Goal: Task Accomplishment & Management: Complete application form

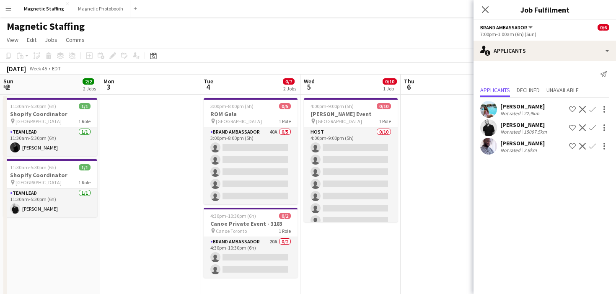
scroll to position [0, 288]
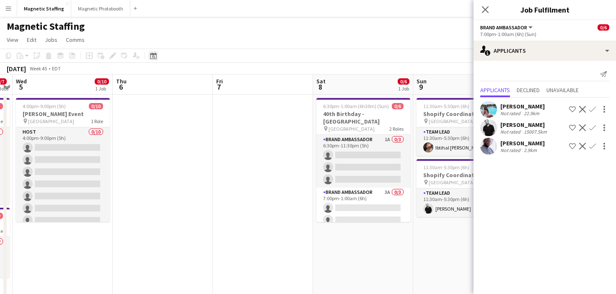
click at [151, 55] on icon "Date picker" at bounding box center [153, 55] width 7 height 7
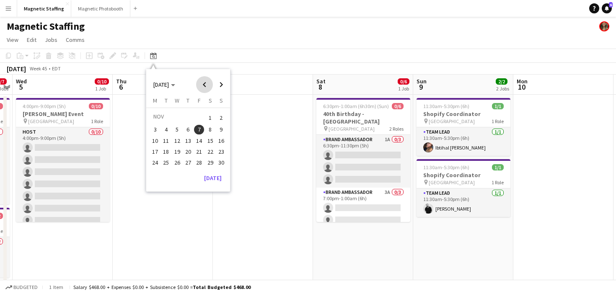
click at [202, 84] on span "Previous month" at bounding box center [204, 84] width 17 height 17
click at [186, 139] on span "9" at bounding box center [188, 139] width 10 height 10
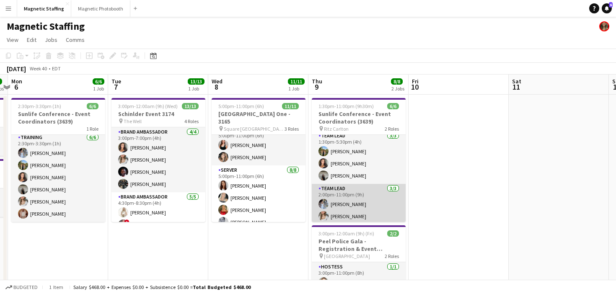
scroll to position [18, 0]
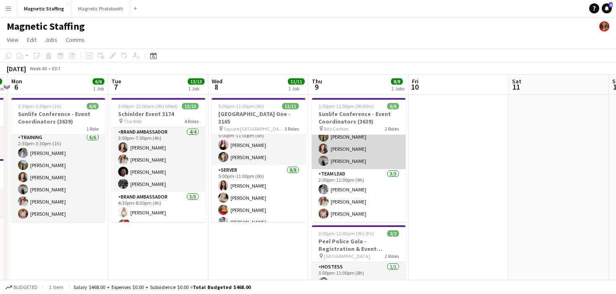
click at [326, 142] on app-card-role "Team Lead [DATE] 1:30pm-5:30pm (4h) [PERSON_NAME] [PERSON_NAME] [PERSON_NAME]" at bounding box center [359, 143] width 94 height 53
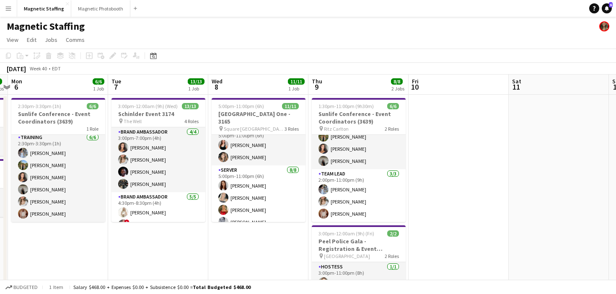
scroll to position [19, 0]
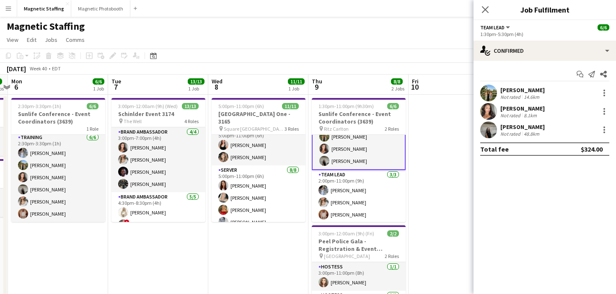
click at [492, 94] on app-user-avatar at bounding box center [488, 93] width 17 height 17
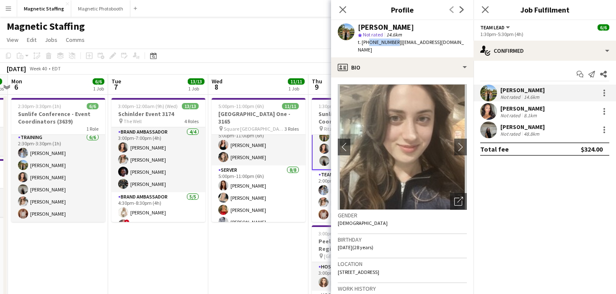
drag, startPoint x: 367, startPoint y: 42, endPoint x: 391, endPoint y: 43, distance: 24.7
click at [391, 43] on span "t. [PHONE_NUMBER]" at bounding box center [380, 42] width 44 height 6
copy span "6473301463"
click at [0, 0] on body "Menu Boards Boards Boards All jobs Status Workforce Workforce My Workforce Recr…" at bounding box center [308, 195] width 616 height 390
click at [486, 110] on app-user-avatar at bounding box center [488, 111] width 17 height 17
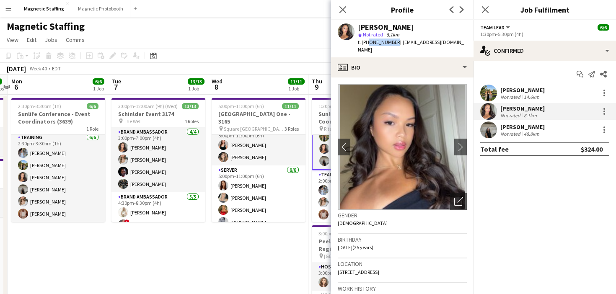
drag, startPoint x: 366, startPoint y: 42, endPoint x: 391, endPoint y: 43, distance: 25.1
click at [391, 43] on span "t. [PHONE_NUMBER]" at bounding box center [380, 42] width 44 height 6
click at [386, 42] on span "t. [PHONE_NUMBER]" at bounding box center [380, 42] width 44 height 6
drag, startPoint x: 392, startPoint y: 42, endPoint x: 367, endPoint y: 41, distance: 24.7
click at [367, 41] on span "t. [PHONE_NUMBER]" at bounding box center [380, 42] width 44 height 6
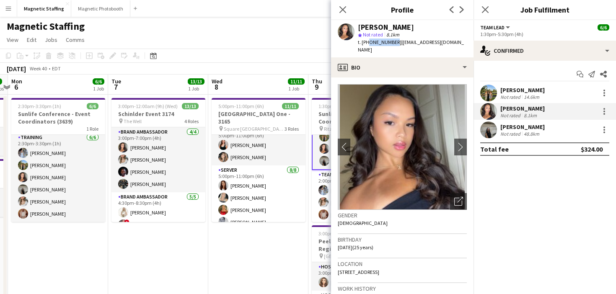
click at [376, 43] on span "t. [PHONE_NUMBER]" at bounding box center [380, 42] width 44 height 6
drag, startPoint x: 366, startPoint y: 43, endPoint x: 391, endPoint y: 44, distance: 25.1
click at [391, 44] on span "t. [PHONE_NUMBER]" at bounding box center [380, 42] width 44 height 6
copy span "6476315298"
click at [0, 0] on body "Menu Boards Boards Boards All jobs Status Workforce Workforce My Workforce Recr…" at bounding box center [308, 195] width 616 height 390
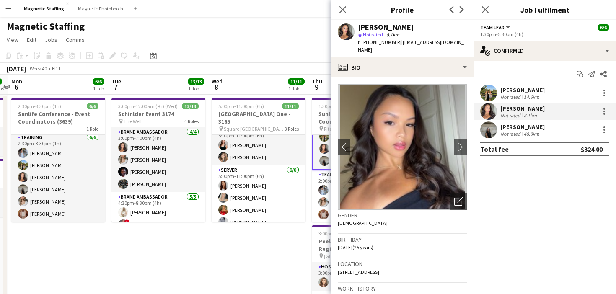
click at [482, 130] on app-user-avatar at bounding box center [488, 130] width 17 height 17
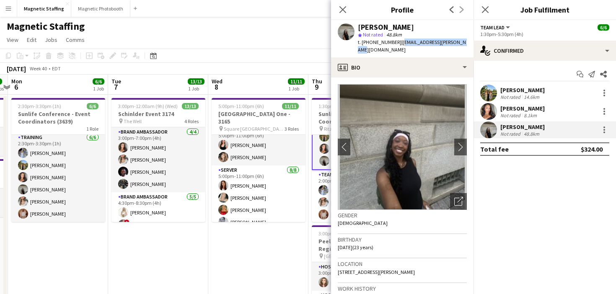
drag, startPoint x: 395, startPoint y: 42, endPoint x: 466, endPoint y: 42, distance: 71.2
click at [466, 42] on app-profile-header "[PERSON_NAME] star Not rated 48.8km t. [PHONE_NUMBER] | [PERSON_NAME][EMAIL_ADD…" at bounding box center [402, 38] width 142 height 37
copy span "[EMAIL_ADDRESS][PERSON_NAME][DOMAIN_NAME]"
click at [0, 0] on body "Menu Boards Boards Boards All jobs Status Workforce Workforce My Workforce Recr…" at bounding box center [308, 195] width 616 height 390
drag, startPoint x: 367, startPoint y: 41, endPoint x: 394, endPoint y: 41, distance: 26.8
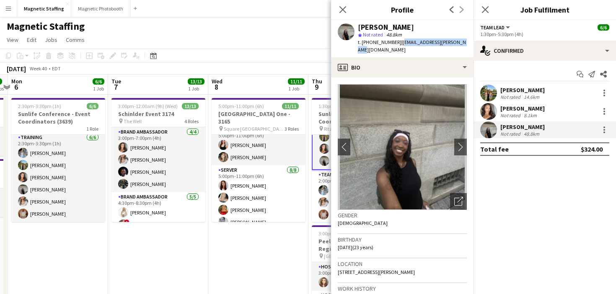
click at [394, 41] on div "t. [PHONE_NUMBER] | [PERSON_NAME][EMAIL_ADDRESS][PERSON_NAME][DOMAIN_NAME]" at bounding box center [412, 46] width 109 height 15
copy div "9054472891 |"
click at [0, 0] on body "Menu Boards Boards Boards All jobs Status Workforce Workforce My Workforce Recr…" at bounding box center [308, 195] width 616 height 390
click at [487, 98] on app-user-avatar at bounding box center [488, 93] width 17 height 17
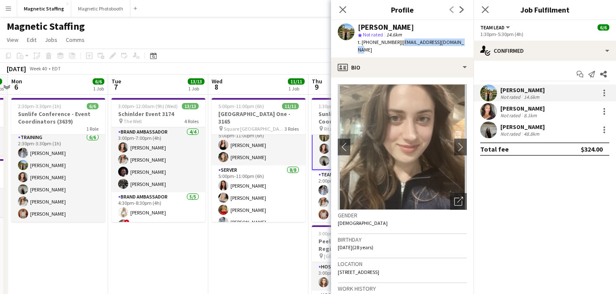
drag, startPoint x: 396, startPoint y: 41, endPoint x: 454, endPoint y: 41, distance: 58.3
click at [464, 41] on app-profile-header "[PERSON_NAME] star Not rated 14.6km t. [PHONE_NUMBER] | [EMAIL_ADDRESS][DOMAIN_…" at bounding box center [402, 38] width 142 height 37
copy span "[EMAIL_ADDRESS][DOMAIN_NAME]"
click at [0, 0] on body "Menu Boards Boards Boards All jobs Status Workforce Workforce My Workforce Recr…" at bounding box center [308, 195] width 616 height 390
click at [486, 112] on app-user-avatar at bounding box center [488, 111] width 17 height 17
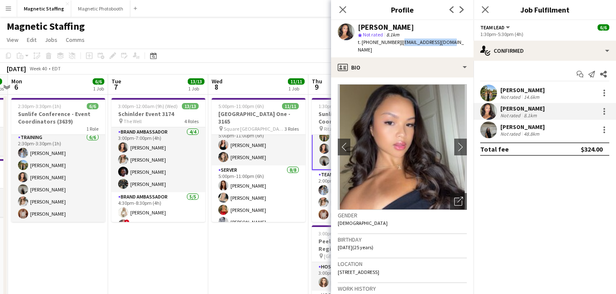
drag, startPoint x: 426, startPoint y: 44, endPoint x: 454, endPoint y: 44, distance: 28.1
click at [454, 44] on app-profile-header "[PERSON_NAME] star Not rated 8.1km t. [PHONE_NUMBER] | [EMAIL_ADDRESS][DOMAIN_N…" at bounding box center [402, 38] width 142 height 37
copy span "[EMAIL_ADDRESS][DOMAIN_NAME]"
click at [0, 0] on body "Menu Boards Boards Boards All jobs Status Workforce Workforce My Workforce Recr…" at bounding box center [308, 195] width 616 height 390
click at [490, 138] on app-user-avatar at bounding box center [488, 130] width 17 height 17
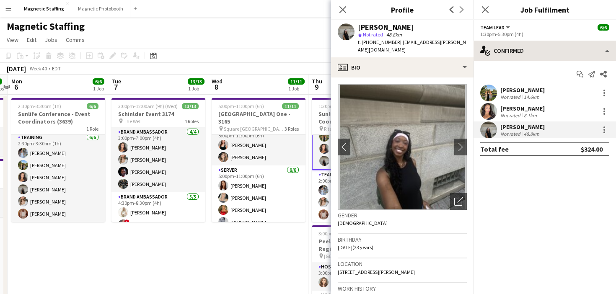
drag, startPoint x: 395, startPoint y: 42, endPoint x: 479, endPoint y: 42, distance: 84.7
click at [480, 42] on body "Menu Boards Boards Boards All jobs Status Workforce Workforce My Workforce Recr…" at bounding box center [308, 195] width 616 height 390
click at [444, 41] on span "| [EMAIL_ADDRESS][PERSON_NAME][DOMAIN_NAME]" at bounding box center [412, 46] width 108 height 14
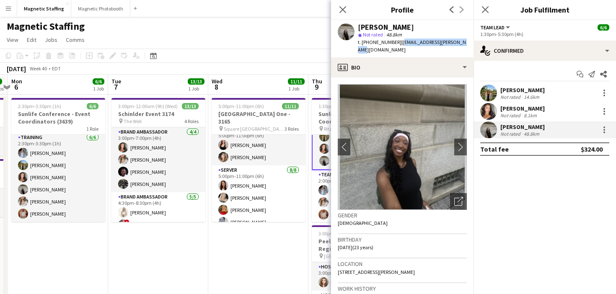
drag, startPoint x: 396, startPoint y: 42, endPoint x: 455, endPoint y: 42, distance: 59.1
click at [455, 42] on span "| [EMAIL_ADDRESS][PERSON_NAME][DOMAIN_NAME]" at bounding box center [412, 46] width 108 height 14
click at [439, 41] on span "| [EMAIL_ADDRESS][PERSON_NAME][DOMAIN_NAME]" at bounding box center [412, 46] width 108 height 14
drag, startPoint x: 395, startPoint y: 42, endPoint x: 456, endPoint y: 43, distance: 60.4
click at [456, 43] on div "[PERSON_NAME] star Not rated 48.8km t. [PHONE_NUMBER] | [PERSON_NAME][EMAIL_ADD…" at bounding box center [402, 38] width 142 height 37
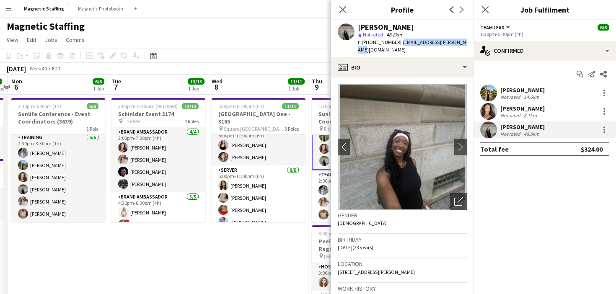
copy span "[EMAIL_ADDRESS][PERSON_NAME][DOMAIN_NAME]"
click at [0, 0] on body "Menu Boards Boards Boards All jobs Status Workforce Workforce My Workforce Recr…" at bounding box center [308, 195] width 616 height 390
click at [312, 171] on app-card-role "Team Lead [DATE] 2:00pm-11:00pm (9h) [PERSON_NAME] [PERSON_NAME] [PERSON_NAME]" at bounding box center [359, 196] width 94 height 53
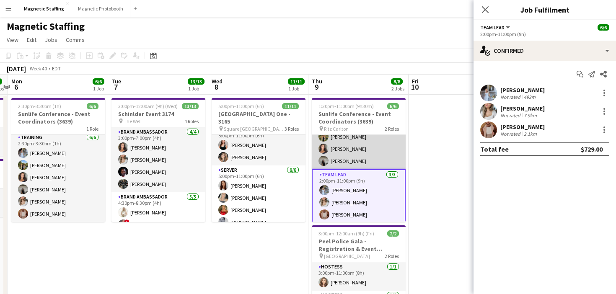
click at [337, 155] on app-card-role "Team Lead [DATE] 1:30pm-5:30pm (4h) [PERSON_NAME] [PERSON_NAME] [PERSON_NAME]" at bounding box center [359, 143] width 94 height 53
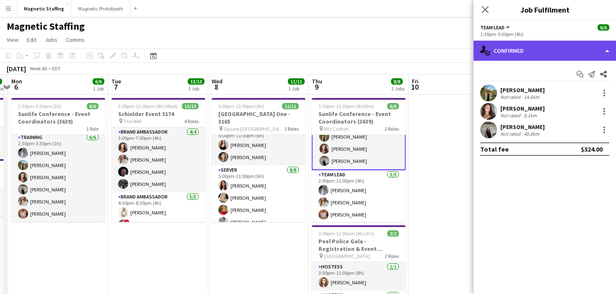
click at [544, 48] on div "single-neutral-actions-check-2 Confirmed" at bounding box center [545, 51] width 142 height 20
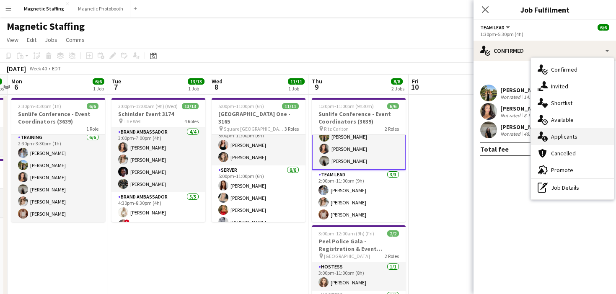
click at [546, 139] on icon at bounding box center [544, 138] width 5 height 5
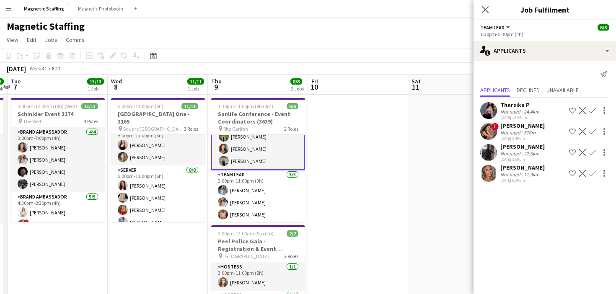
drag, startPoint x: 442, startPoint y: 163, endPoint x: 329, endPoint y: 159, distance: 113.2
click at [329, 162] on app-calendar-viewport "Sat 4 3/5 1 Job Sun 5 2/2 2 Jobs Mon 6 6/6 1 Job Tue 7 13/13 1 Job Wed 8 11/11 …" at bounding box center [308, 225] width 616 height 301
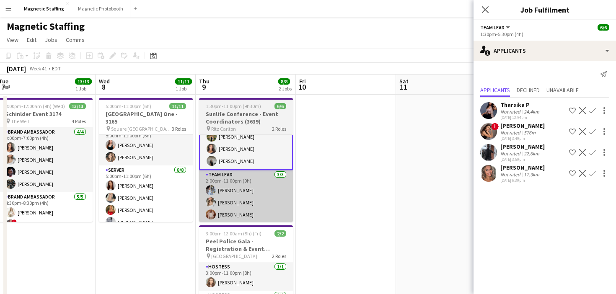
click at [263, 198] on app-card-role "Team Lead [DATE] 2:00pm-11:00pm (9h) [PERSON_NAME] [PERSON_NAME] [PERSON_NAME]" at bounding box center [246, 196] width 94 height 53
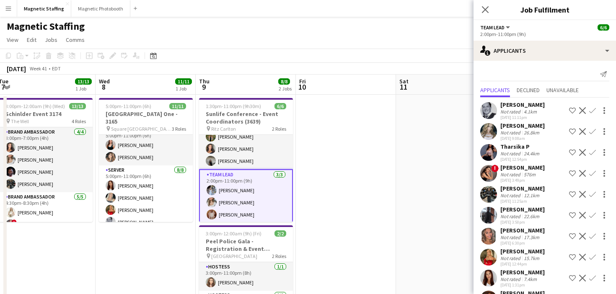
scroll to position [44, 0]
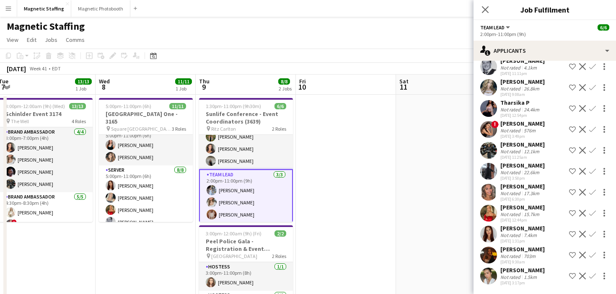
click at [212, 194] on app-user-avatar at bounding box center [212, 190] width 10 height 10
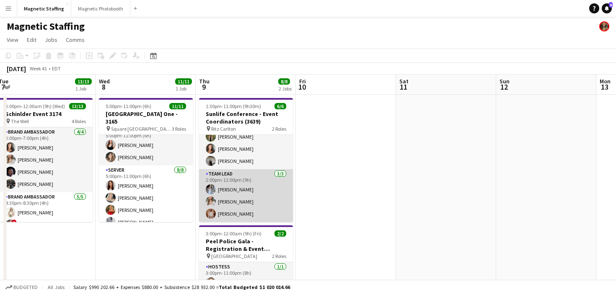
click at [212, 194] on app-card-role "Team Lead [DATE] 2:00pm-11:00pm (9h) [PERSON_NAME] [PERSON_NAME] [PERSON_NAME]" at bounding box center [246, 195] width 94 height 53
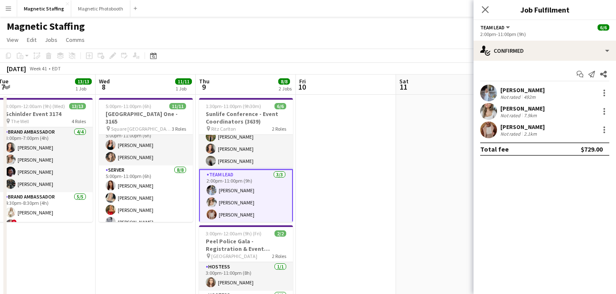
click at [495, 91] on app-user-avatar at bounding box center [488, 93] width 17 height 17
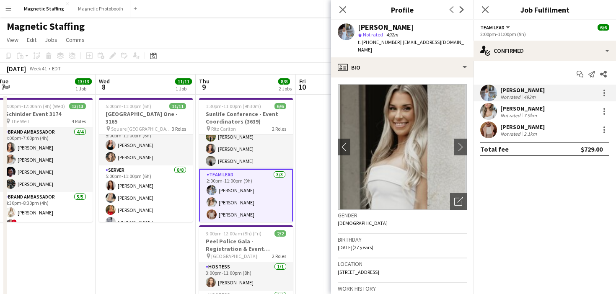
drag, startPoint x: 396, startPoint y: 44, endPoint x: 471, endPoint y: 44, distance: 75.0
click at [471, 44] on div "[PERSON_NAME] star Not rated 492m t. [PHONE_NUMBER] | [EMAIL_ADDRESS][DOMAIN_NA…" at bounding box center [402, 38] width 142 height 37
copy span "[EMAIL_ADDRESS][DOMAIN_NAME]"
click at [0, 0] on body "Menu Boards Boards Boards All jobs Status Workforce Workforce My Workforce Recr…" at bounding box center [308, 195] width 616 height 390
click at [483, 112] on app-user-avatar at bounding box center [488, 111] width 17 height 17
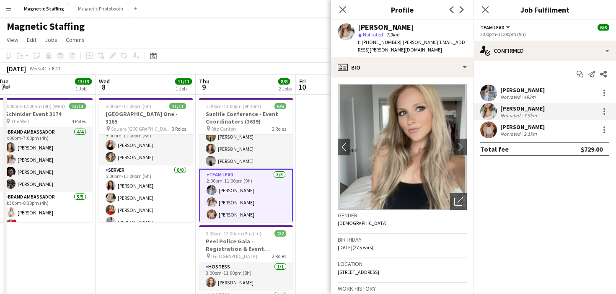
drag, startPoint x: 394, startPoint y: 43, endPoint x: 469, endPoint y: 43, distance: 74.2
click at [470, 43] on app-profile-header "[PERSON_NAME] star Not rated 7.9km t. [PHONE_NUMBER] | [PERSON_NAME][EMAIL_ADDR…" at bounding box center [402, 38] width 142 height 37
copy span "[PERSON_NAME][EMAIL_ADDRESS][PERSON_NAME][DOMAIN_NAME]"
click at [0, 0] on body "Menu Boards Boards Boards All jobs Status Workforce Workforce My Workforce Recr…" at bounding box center [308, 195] width 616 height 390
click at [490, 135] on app-user-avatar at bounding box center [488, 130] width 17 height 17
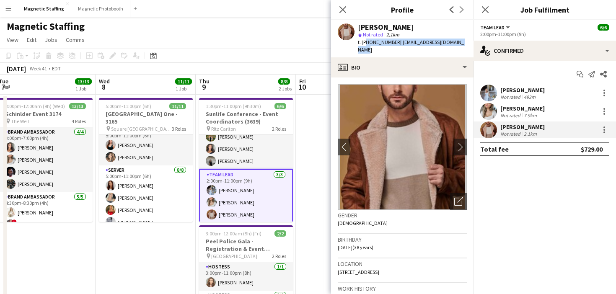
drag, startPoint x: 365, startPoint y: 42, endPoint x: 462, endPoint y: 42, distance: 97.2
click at [462, 42] on div "[PERSON_NAME] star Not rated 2.1km t. [PHONE_NUMBER] | [EMAIL_ADDRESS][DOMAIN_N…" at bounding box center [402, 38] width 142 height 37
copy div "[PHONE_NUMBER] | [EMAIL_ADDRESS][DOMAIN_NAME]"
click at [0, 0] on body "Menu Boards Boards Boards All jobs Status Workforce Workforce My Workforce Recr…" at bounding box center [308, 195] width 616 height 390
click at [488, 113] on app-user-avatar at bounding box center [488, 111] width 17 height 17
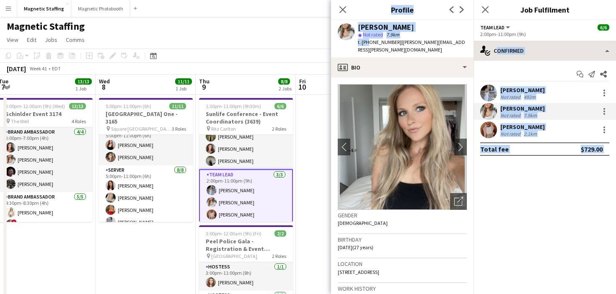
drag, startPoint x: 367, startPoint y: 43, endPoint x: 474, endPoint y: 43, distance: 107.7
click at [474, 43] on body "Menu Boards Boards Boards All jobs Status Workforce Workforce My Workforce Recr…" at bounding box center [308, 195] width 616 height 390
click at [444, 43] on span "| [PERSON_NAME][EMAIL_ADDRESS][PERSON_NAME][DOMAIN_NAME]" at bounding box center [411, 46] width 107 height 14
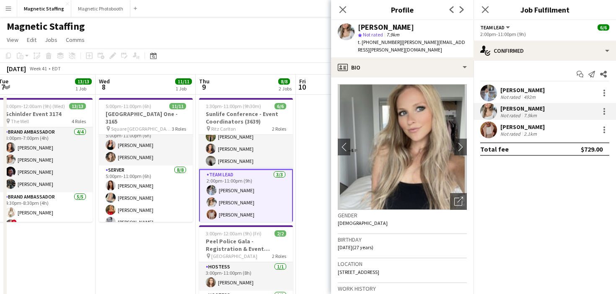
drag, startPoint x: 368, startPoint y: 42, endPoint x: 461, endPoint y: 42, distance: 92.6
click at [461, 42] on div "t. [PHONE_NUMBER] | [PERSON_NAME][EMAIL_ADDRESS][PERSON_NAME][DOMAIN_NAME]" at bounding box center [412, 46] width 109 height 15
drag, startPoint x: 396, startPoint y: 41, endPoint x: 486, endPoint y: 41, distance: 89.7
click at [486, 41] on body "Menu Boards Boards Boards All jobs Status Workforce Workforce My Workforce Recr…" at bounding box center [308, 195] width 616 height 390
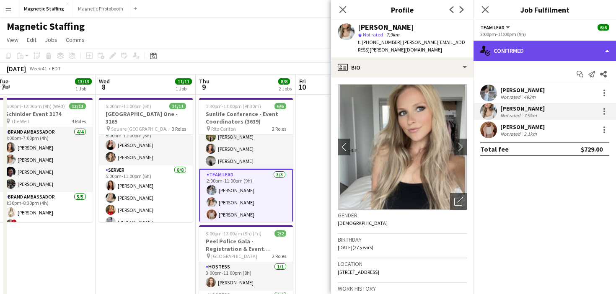
click at [487, 41] on div "single-neutral-actions-check-2 Confirmed" at bounding box center [545, 51] width 142 height 20
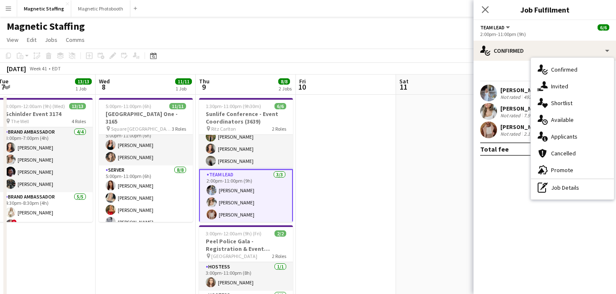
click at [492, 115] on app-user-avatar at bounding box center [488, 111] width 17 height 17
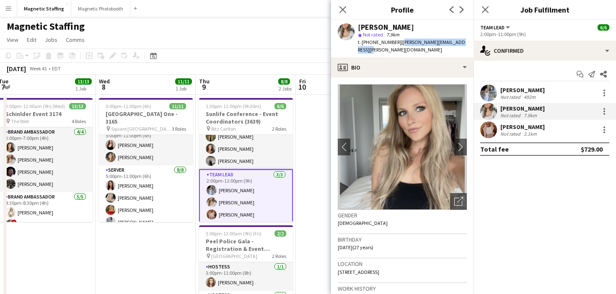
drag, startPoint x: 395, startPoint y: 42, endPoint x: 462, endPoint y: 43, distance: 66.6
click at [462, 43] on span "| [PERSON_NAME][EMAIL_ADDRESS][PERSON_NAME][DOMAIN_NAME]" at bounding box center [411, 46] width 107 height 14
click at [0, 0] on body "Menu Boards Boards Boards All jobs Status Workforce Workforce My Workforce Recr…" at bounding box center [308, 195] width 616 height 390
drag, startPoint x: 367, startPoint y: 43, endPoint x: 392, endPoint y: 43, distance: 25.6
click at [393, 43] on div "t. [PHONE_NUMBER] | [PERSON_NAME][EMAIL_ADDRESS][PERSON_NAME][DOMAIN_NAME]" at bounding box center [412, 46] width 109 height 15
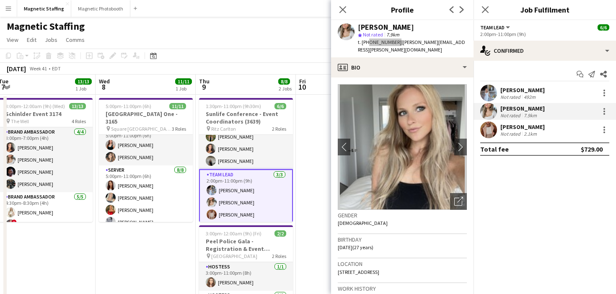
click at [0, 0] on body "Menu Boards Boards Boards All jobs Status Workforce Workforce My Workforce Recr…" at bounding box center [308, 195] width 616 height 390
click at [492, 93] on app-user-avatar at bounding box center [488, 93] width 17 height 17
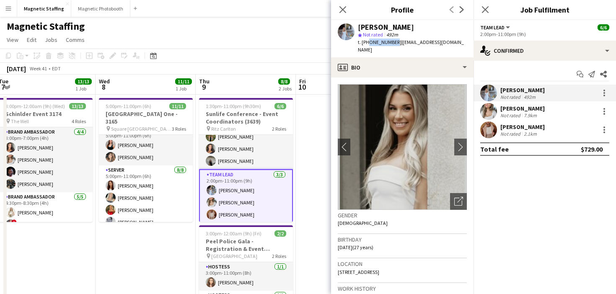
drag, startPoint x: 367, startPoint y: 43, endPoint x: 392, endPoint y: 44, distance: 24.7
click at [392, 44] on span "t. [PHONE_NUMBER]" at bounding box center [380, 42] width 44 height 6
click at [0, 0] on body "Menu Boards Boards Boards All jobs Status Workforce Workforce My Workforce Recr…" at bounding box center [308, 195] width 616 height 390
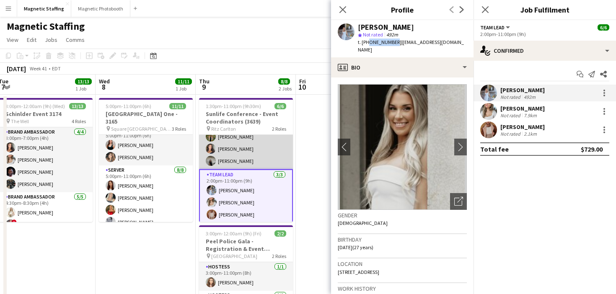
click at [231, 164] on app-card-role "Team Lead [DATE] 1:30pm-5:30pm (4h) [PERSON_NAME] [PERSON_NAME] [PERSON_NAME]" at bounding box center [246, 143] width 94 height 53
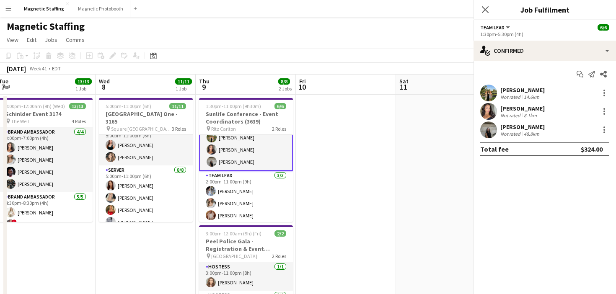
scroll to position [19, 0]
click at [489, 111] on app-user-avatar at bounding box center [488, 111] width 17 height 17
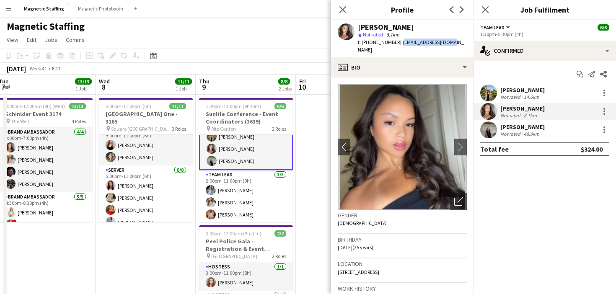
drag, startPoint x: 396, startPoint y: 42, endPoint x: 438, endPoint y: 42, distance: 42.3
click at [442, 42] on span "| [EMAIL_ADDRESS][DOMAIN_NAME]" at bounding box center [411, 46] width 106 height 14
click at [0, 0] on body "Menu Boards Boards Boards All jobs Status Workforce Workforce My Workforce Recr…" at bounding box center [308, 195] width 616 height 390
click at [3, 9] on button "Menu" at bounding box center [8, 8] width 17 height 17
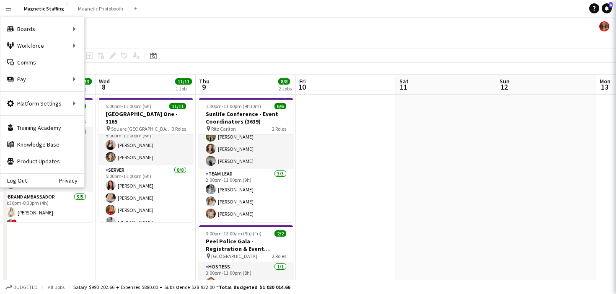
scroll to position [18, 0]
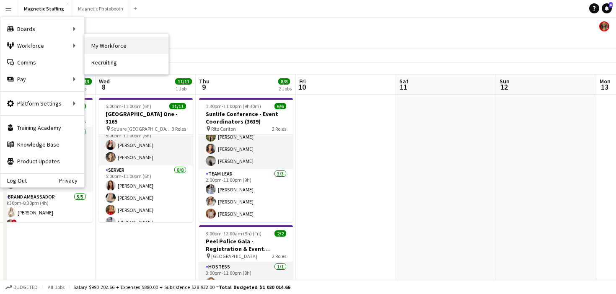
click at [126, 49] on link "My Workforce" at bounding box center [127, 45] width 84 height 17
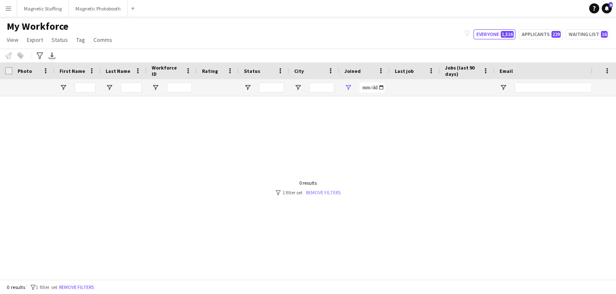
click at [324, 194] on link "Remove filters" at bounding box center [323, 192] width 35 height 6
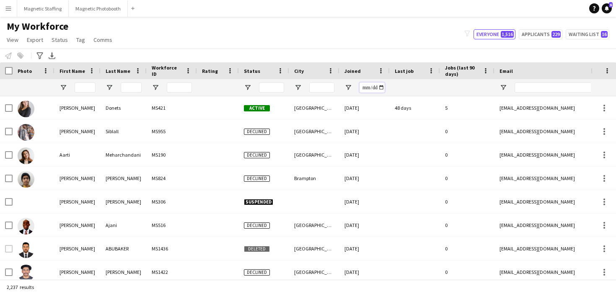
click at [379, 88] on input "Joined Filter Input" at bounding box center [372, 88] width 25 height 10
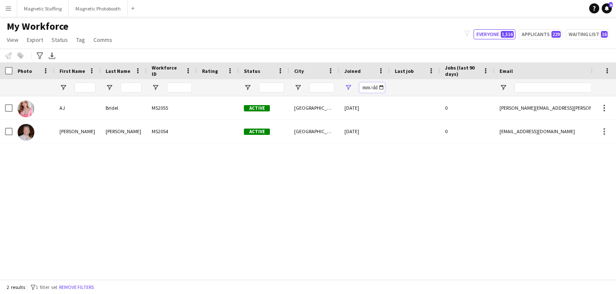
type input "**********"
click at [37, 15] on button "Magnetic Staffing Close" at bounding box center [43, 8] width 52 height 16
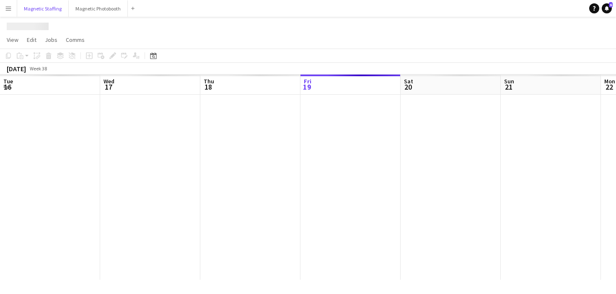
scroll to position [0, 200]
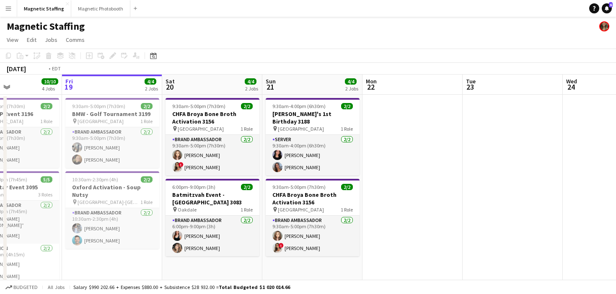
drag, startPoint x: 544, startPoint y: 177, endPoint x: 41, endPoint y: 205, distance: 504.1
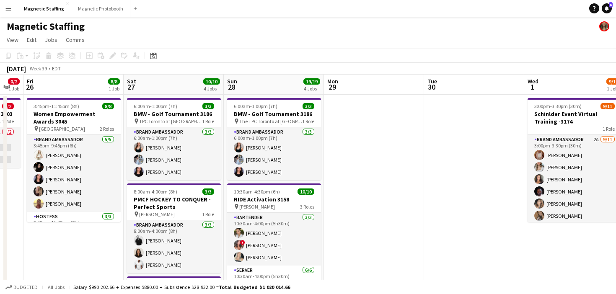
scroll to position [0, 350]
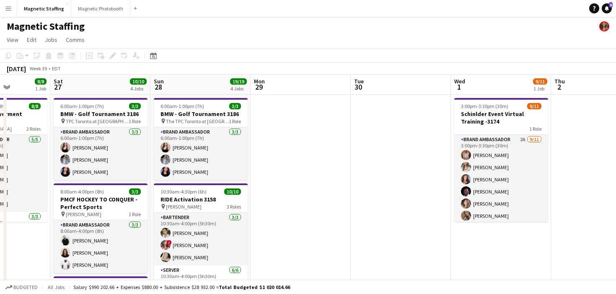
drag, startPoint x: 431, startPoint y: 186, endPoint x: 81, endPoint y: 190, distance: 349.6
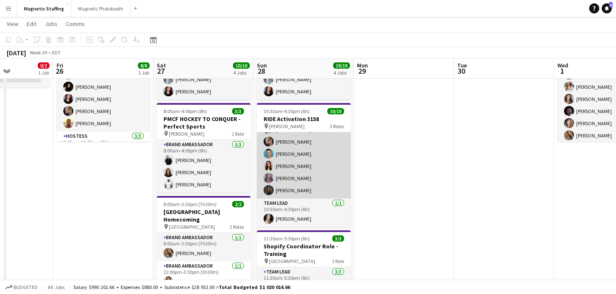
scroll to position [0, 0]
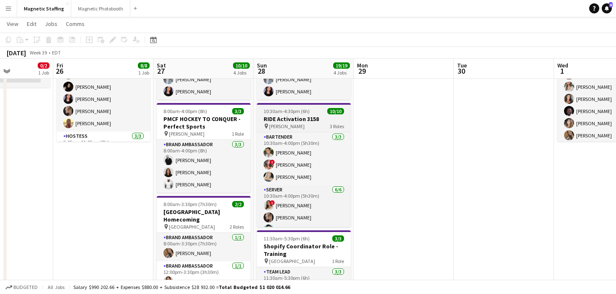
click at [277, 121] on h3 "RIDE Activation 3158" at bounding box center [304, 119] width 94 height 8
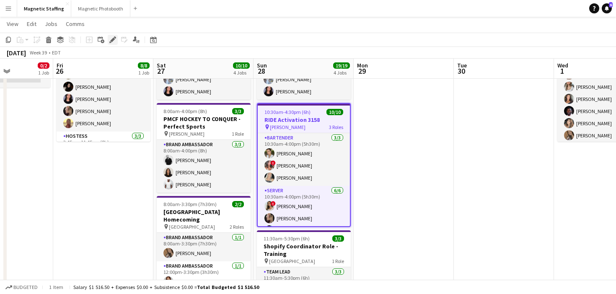
click at [115, 39] on icon "Edit" at bounding box center [112, 39] width 7 height 7
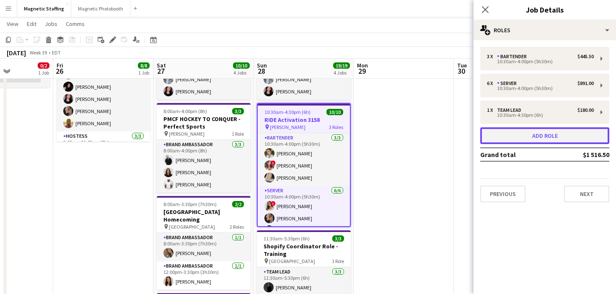
click at [539, 136] on button "Add role" at bounding box center [544, 135] width 129 height 17
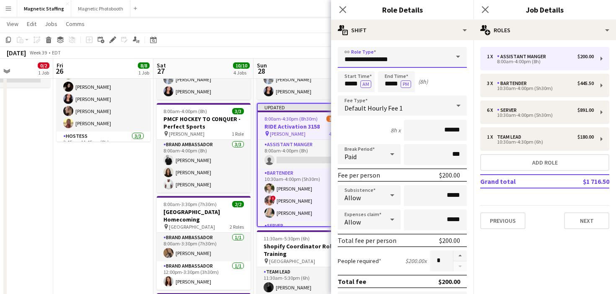
drag, startPoint x: 408, startPoint y: 60, endPoint x: 313, endPoint y: 60, distance: 94.7
click at [313, 60] on body "Menu Boards Boards Boards All jobs Status Workforce Workforce My Workforce Recr…" at bounding box center [308, 206] width 616 height 572
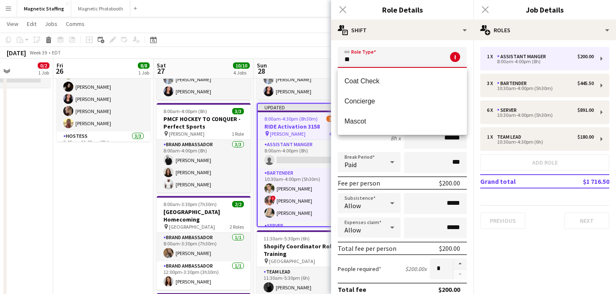
type input "*"
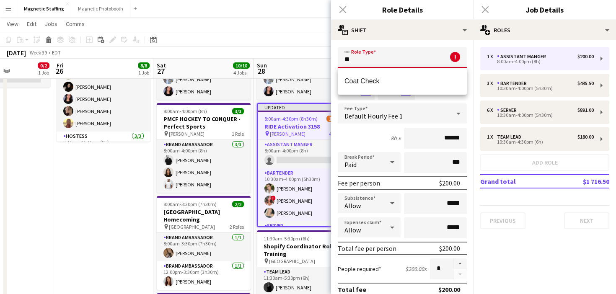
type input "*"
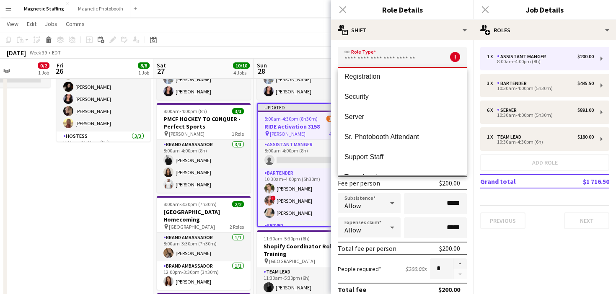
scroll to position [475, 0]
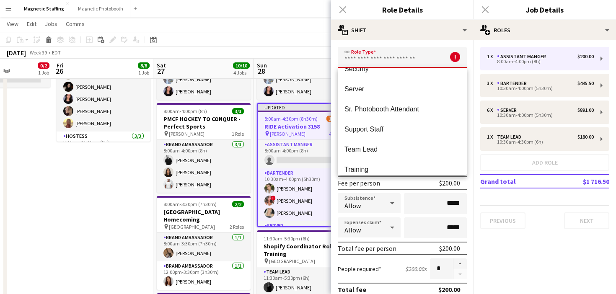
click at [414, 137] on mat-option "Support Staff" at bounding box center [402, 129] width 129 height 20
type input "**********"
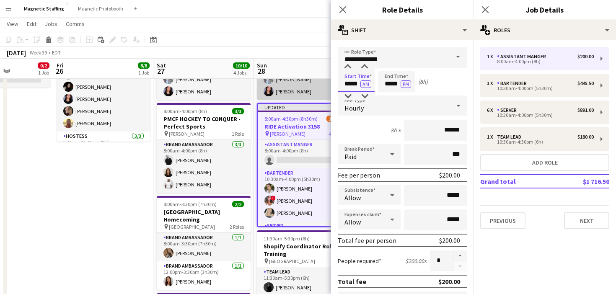
drag, startPoint x: 359, startPoint y: 83, endPoint x: 298, endPoint y: 82, distance: 61.2
click at [298, 83] on body "Menu Boards Boards Boards All jobs Status Workforce Workforce My Workforce Recr…" at bounding box center [308, 206] width 616 height 572
type input "*****"
click at [398, 85] on input "*****" at bounding box center [396, 81] width 37 height 21
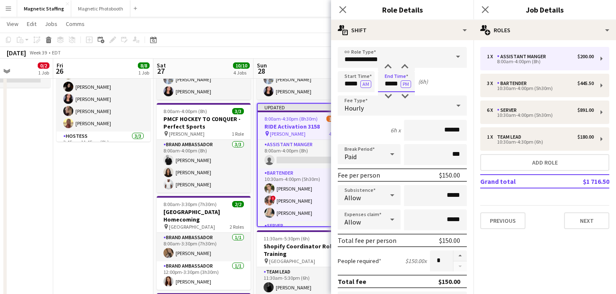
type input "*****"
click at [450, 130] on input "******" at bounding box center [435, 130] width 63 height 21
type input "******"
click at [459, 254] on button "button" at bounding box center [459, 256] width 13 height 11
type input "*"
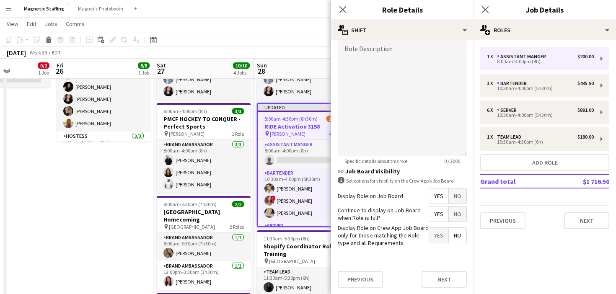
click at [459, 198] on span "No" at bounding box center [458, 196] width 18 height 15
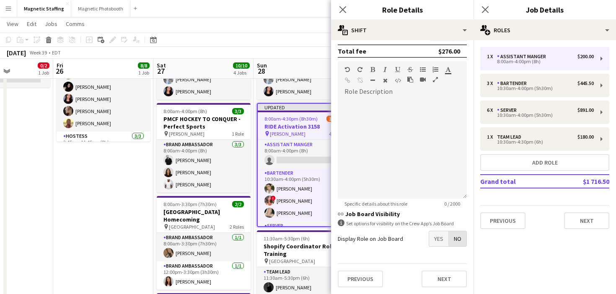
scroll to position [231, 0]
click at [396, 131] on div at bounding box center [402, 148] width 129 height 101
click at [437, 280] on button "Next" at bounding box center [444, 279] width 45 height 17
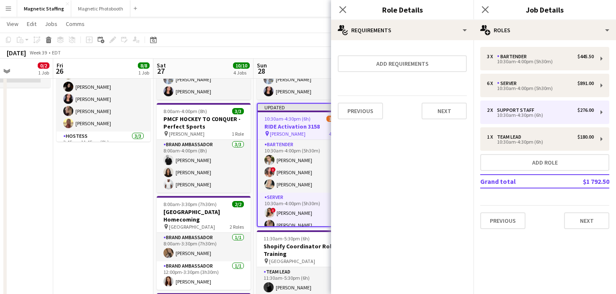
scroll to position [0, 0]
click at [443, 109] on button "Next" at bounding box center [444, 111] width 45 height 17
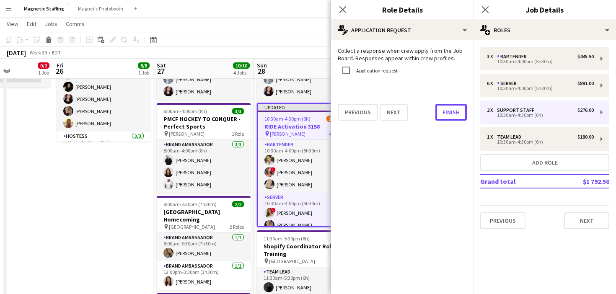
click at [443, 109] on button "Finish" at bounding box center [450, 112] width 31 height 17
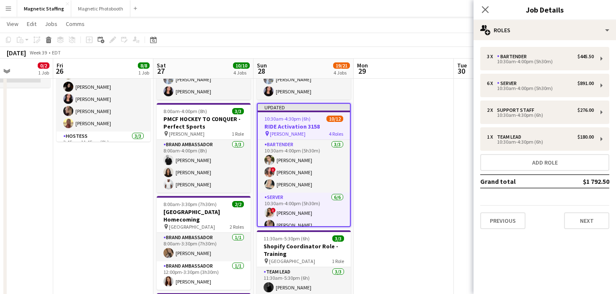
click at [423, 94] on app-date-cell at bounding box center [404, 226] width 100 height 425
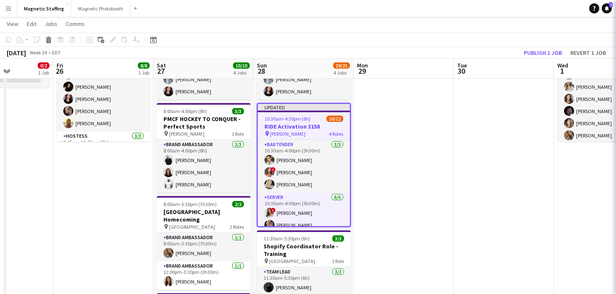
scroll to position [0, 248]
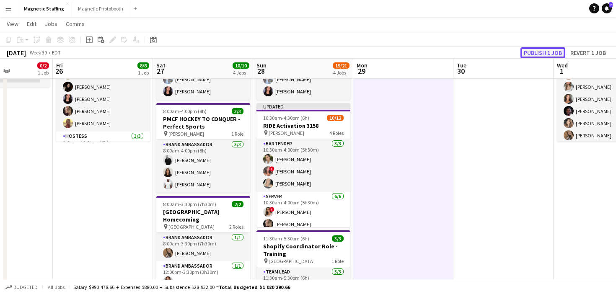
click at [548, 53] on button "Publish 1 job" at bounding box center [543, 52] width 45 height 11
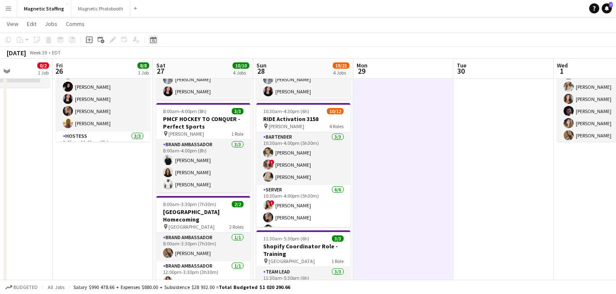
click at [155, 39] on icon "Date picker" at bounding box center [153, 39] width 7 height 7
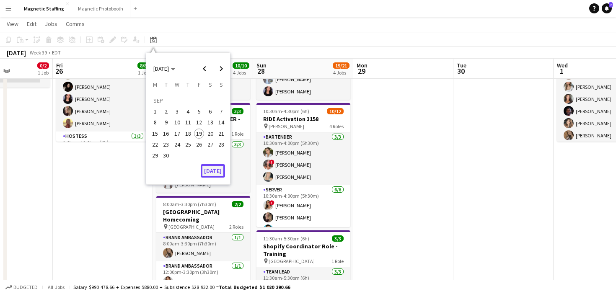
click at [211, 173] on button "[DATE]" at bounding box center [213, 170] width 24 height 13
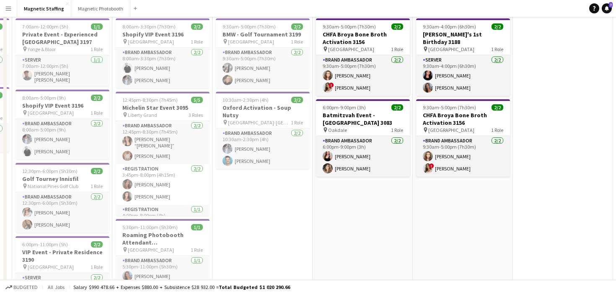
scroll to position [0, 0]
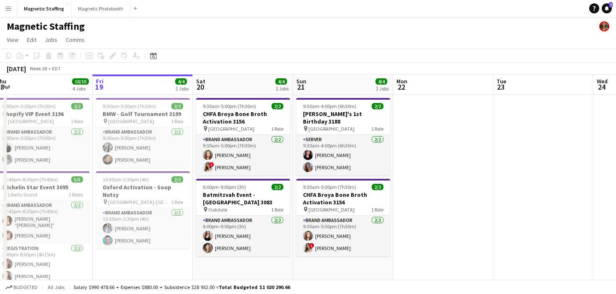
drag, startPoint x: 414, startPoint y: 153, endPoint x: 0, endPoint y: 184, distance: 415.6
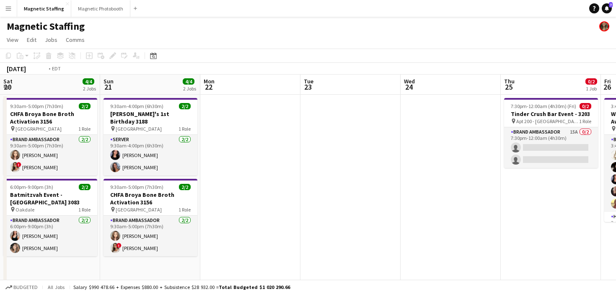
drag, startPoint x: 122, startPoint y: 148, endPoint x: 68, endPoint y: 148, distance: 54.1
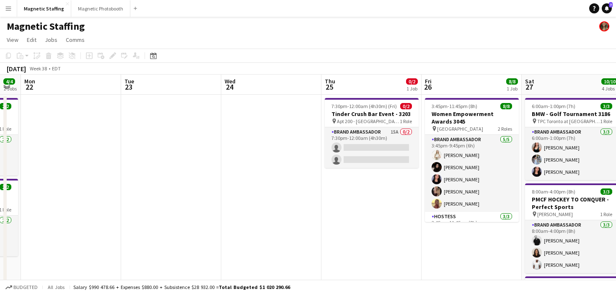
drag, startPoint x: 137, startPoint y: 171, endPoint x: 417, endPoint y: 166, distance: 279.2
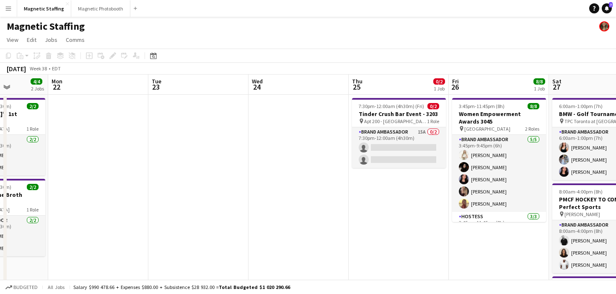
drag, startPoint x: 147, startPoint y: 150, endPoint x: 439, endPoint y: 141, distance: 292.2
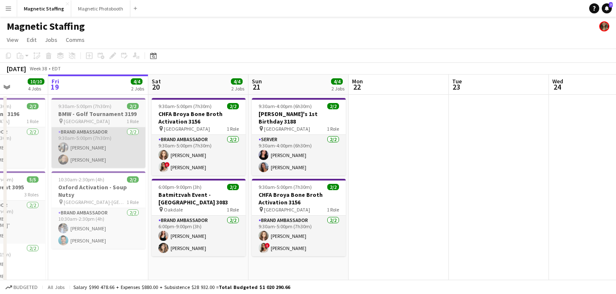
scroll to position [0, 235]
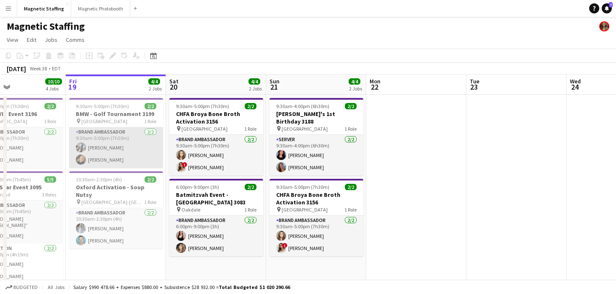
click at [122, 150] on app-card-role "Brand Ambassador [DATE] 9:30am-5:00pm (7h30m) [PERSON_NAME]" at bounding box center [116, 147] width 94 height 41
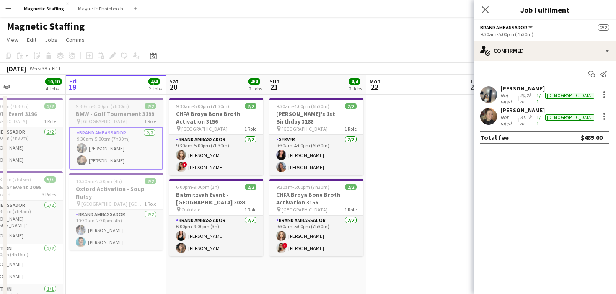
click at [131, 120] on div "pin Quebec 1 Role" at bounding box center [116, 121] width 94 height 7
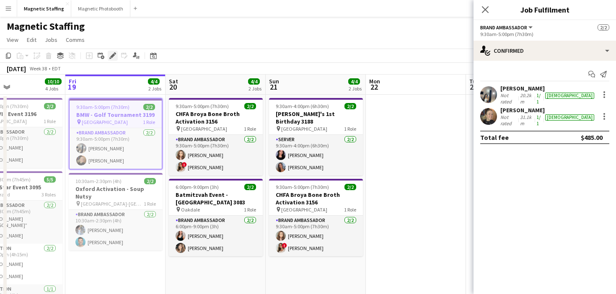
click at [112, 56] on icon at bounding box center [112, 56] width 5 height 5
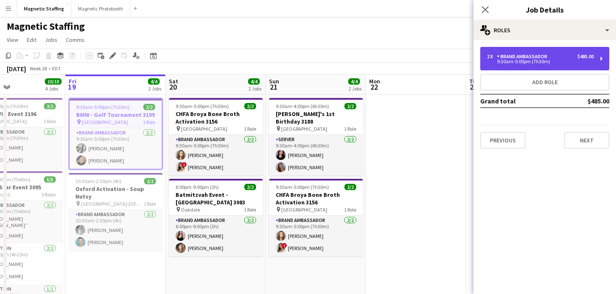
click at [547, 58] on div "Brand Ambassador" at bounding box center [524, 57] width 54 height 6
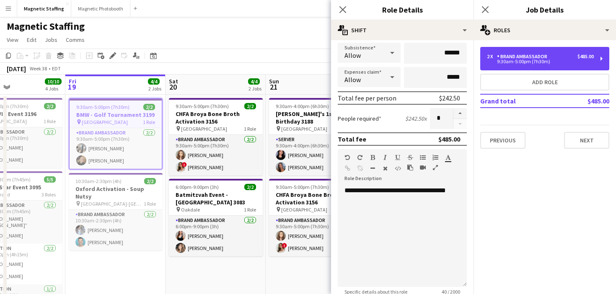
scroll to position [143, 0]
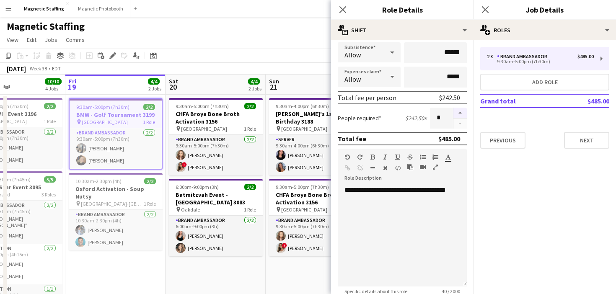
click at [462, 116] on button "button" at bounding box center [459, 113] width 13 height 11
click at [462, 122] on button "button" at bounding box center [459, 124] width 13 height 10
type input "*"
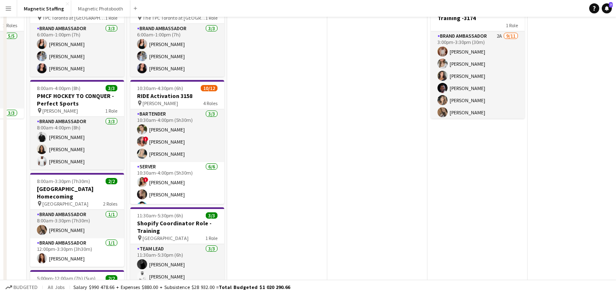
scroll to position [0, 0]
